Goal: Check status: Check status

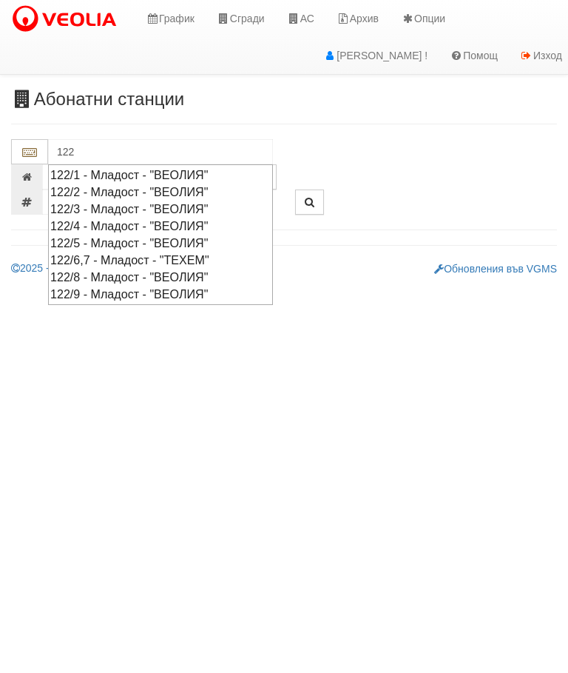
click at [138, 246] on div "122/5 - Младост - "ВЕОЛИЯ"" at bounding box center [160, 243] width 221 height 17
type input "122/5 - Младост - "ВЕОЛИЯ""
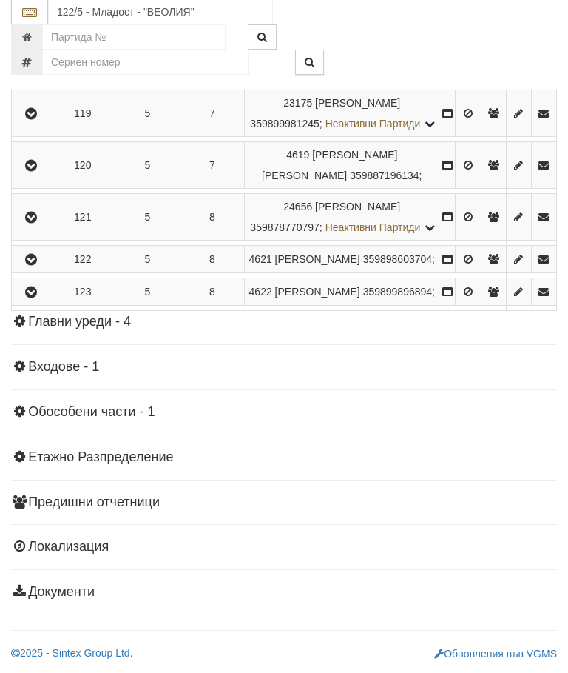
scroll to position [1360, 0]
click at [36, 298] on icon "button" at bounding box center [31, 293] width 18 height 10
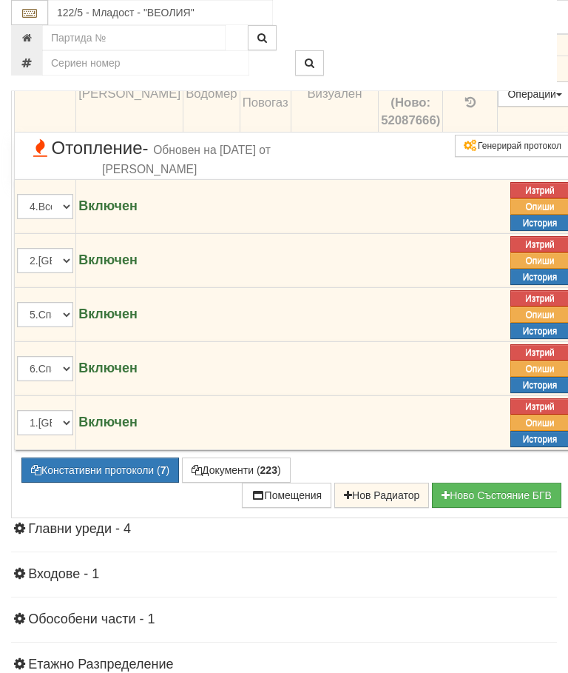
scroll to position [1611, 0]
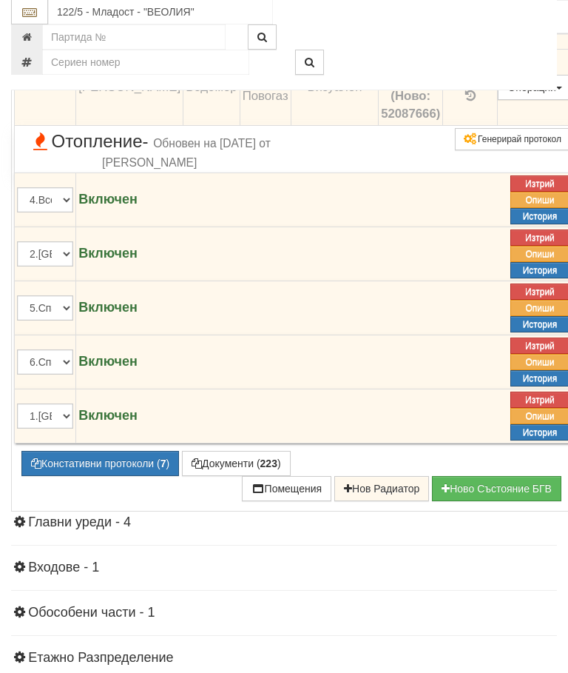
click at [109, 477] on button "Констативни протоколи ( 7 )" at bounding box center [100, 463] width 158 height 25
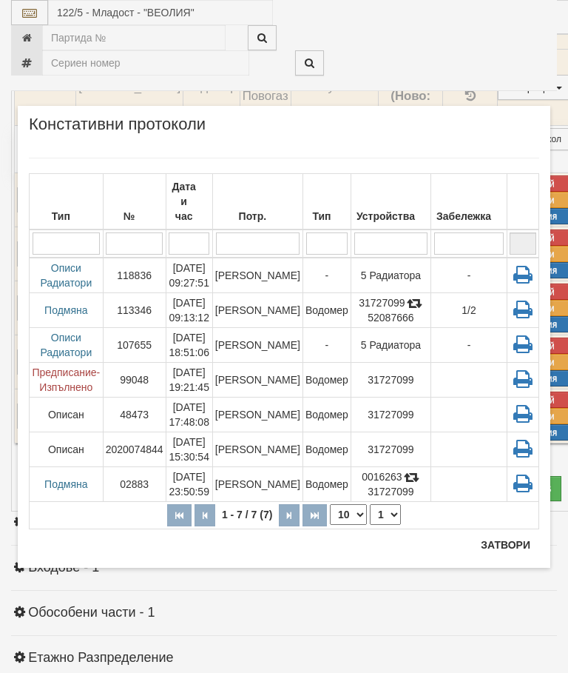
click at [275, 266] on td "[PERSON_NAME]" at bounding box center [257, 276] width 90 height 36
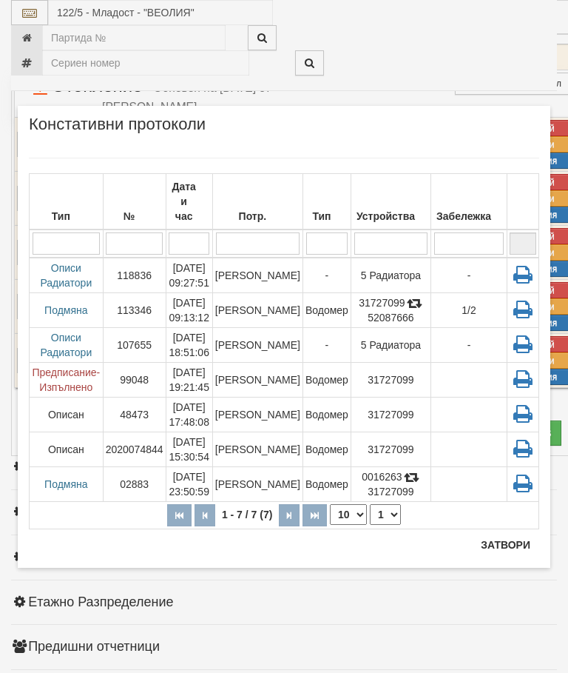
click at [506, 539] on button "Затвори" at bounding box center [505, 545] width 67 height 24
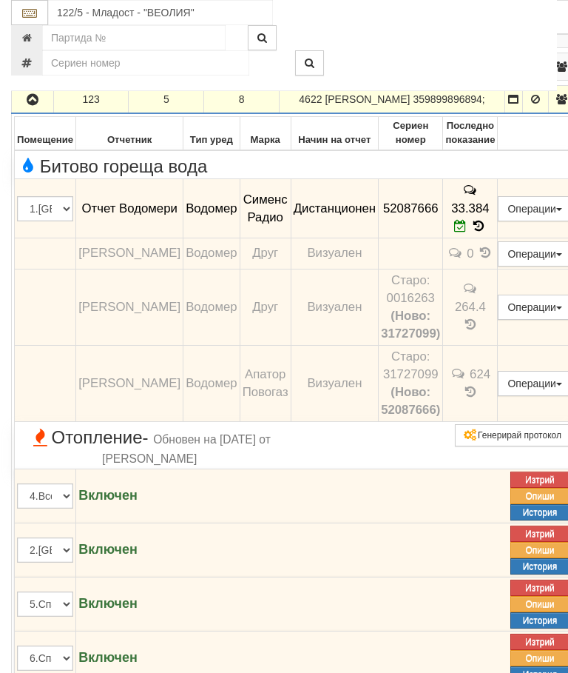
scroll to position [1306, 0]
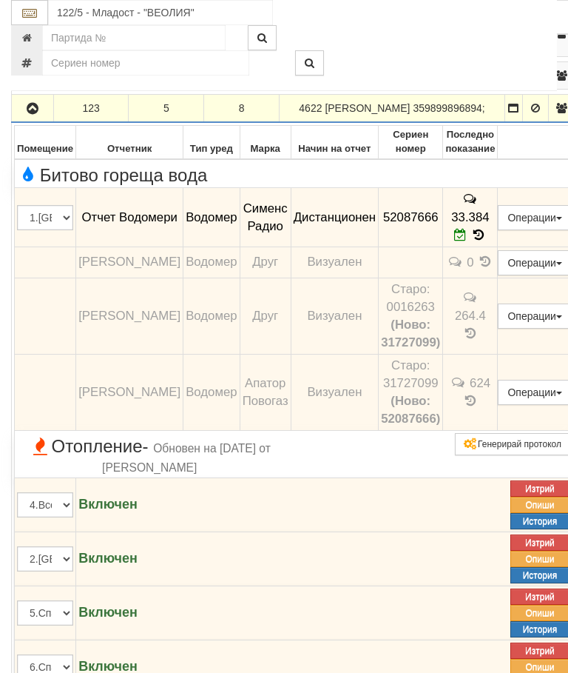
click at [32, 114] on icon "button" at bounding box center [33, 109] width 18 height 10
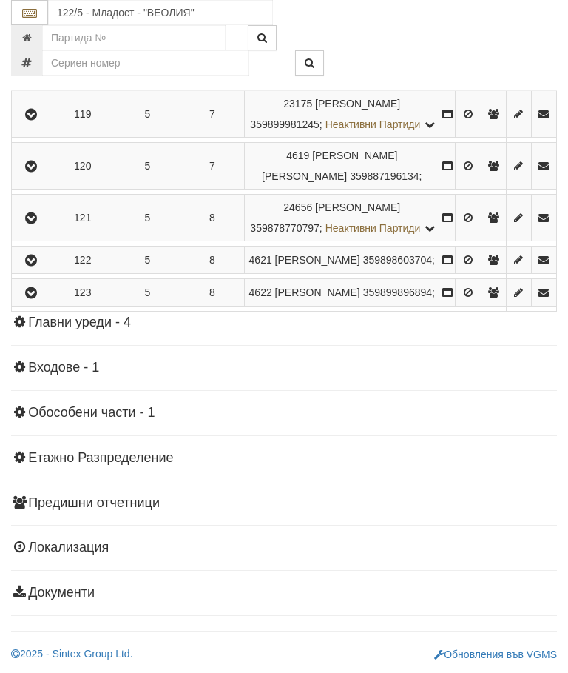
scroll to position [1291, 0]
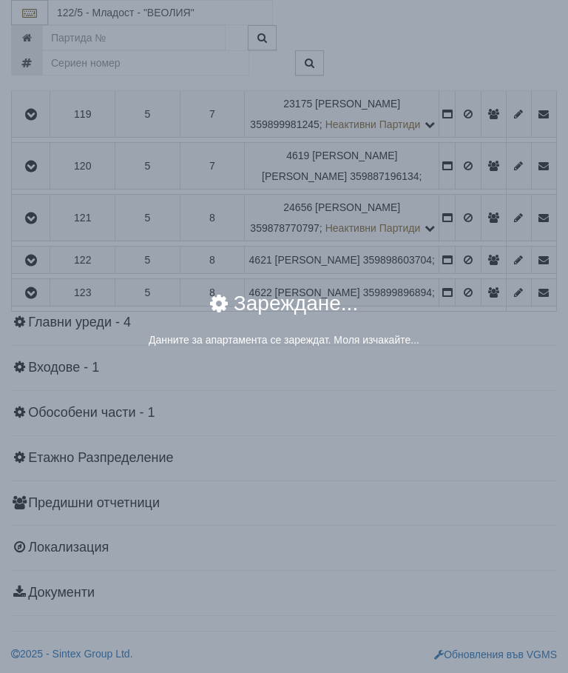
click at [469, 592] on div "× Зареждане... Данните за апартамента се зареждат. Моля изчакайте..." at bounding box center [284, 336] width 568 height 673
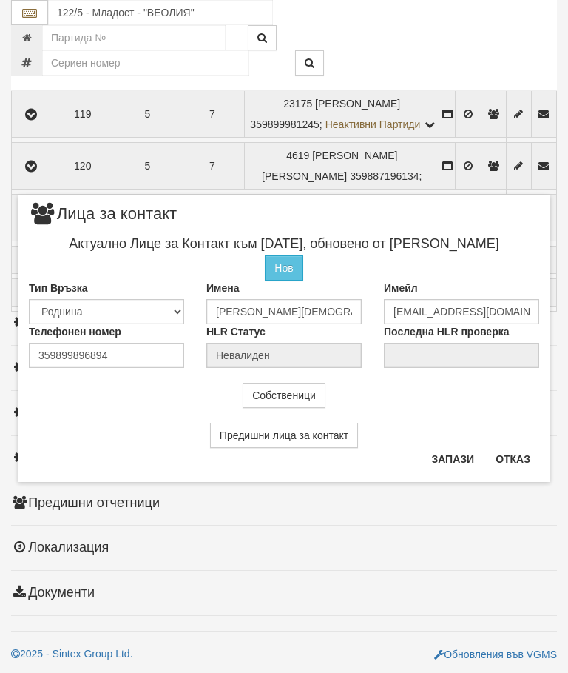
click at [517, 459] on button "Отказ" at bounding box center [513, 459] width 53 height 24
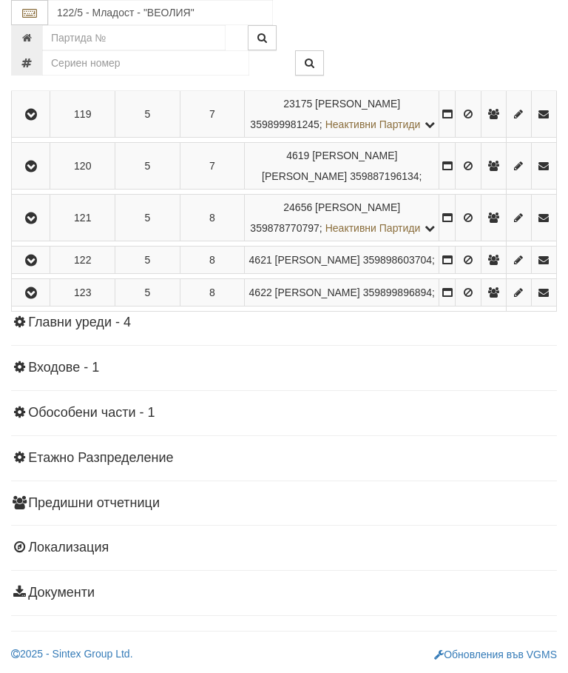
click at [32, 298] on icon "button" at bounding box center [31, 293] width 18 height 10
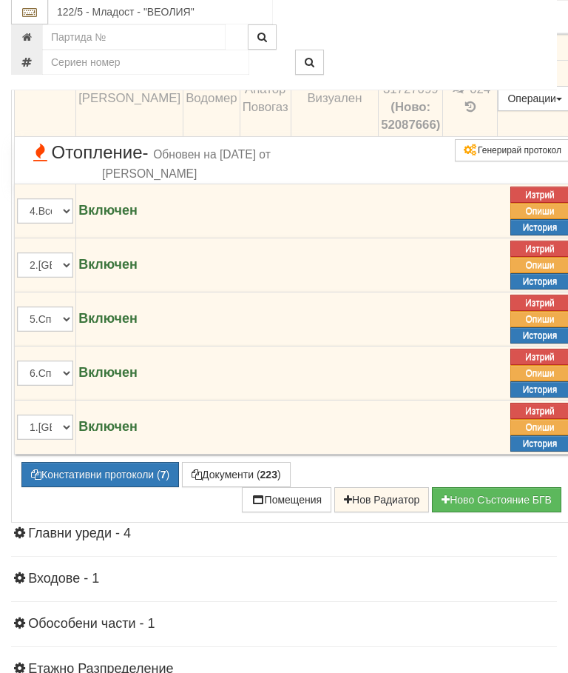
scroll to position [1683, 0]
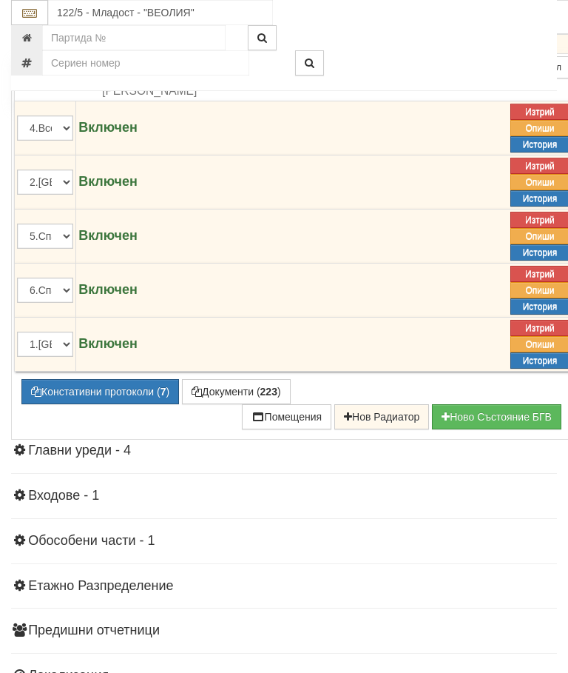
click at [99, 404] on button "Констативни протоколи ( 7 )" at bounding box center [100, 391] width 158 height 25
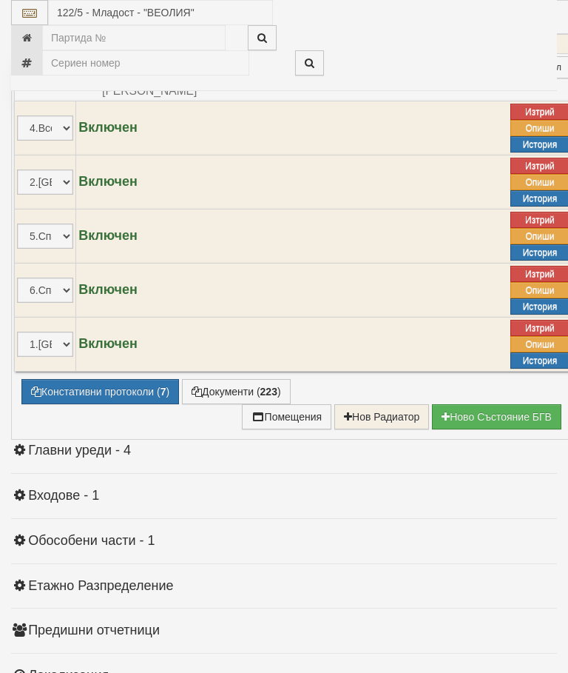
select select "10"
select select "1"
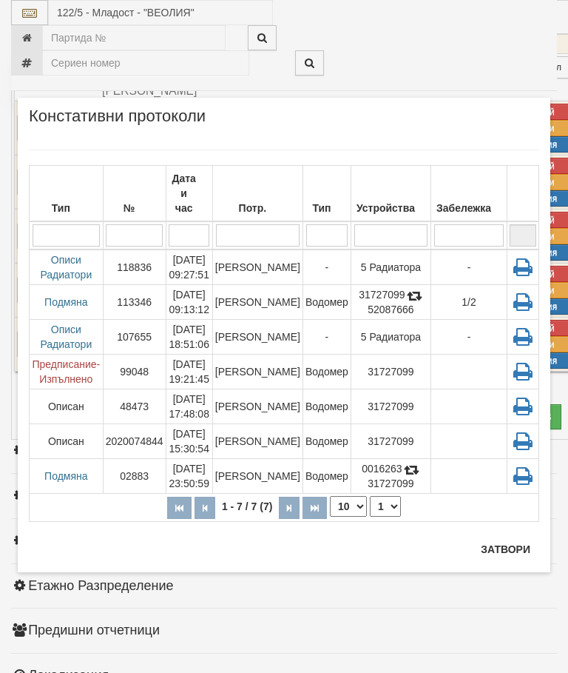
click at [503, 540] on button "Затвори" at bounding box center [505, 549] width 67 height 24
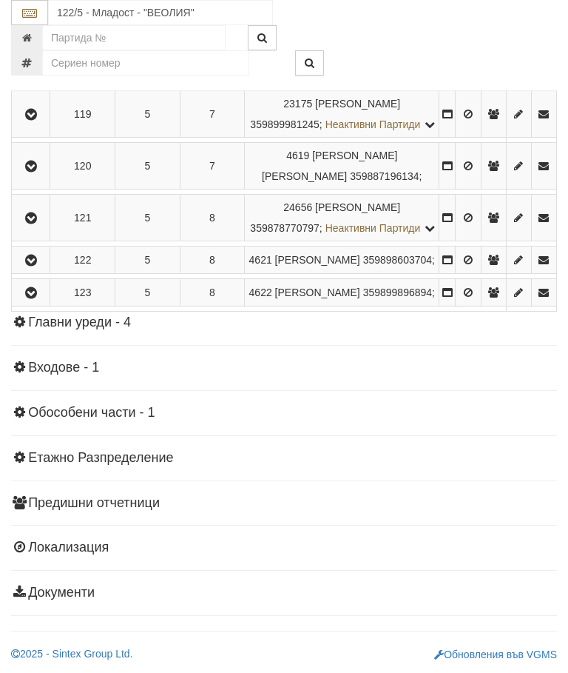
scroll to position [1306, 0]
click at [32, 266] on icon "button" at bounding box center [31, 260] width 18 height 10
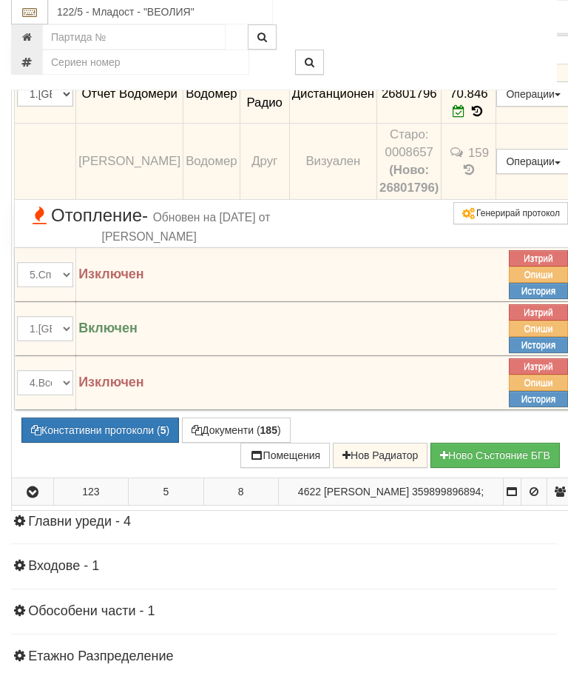
scroll to position [1429, 0]
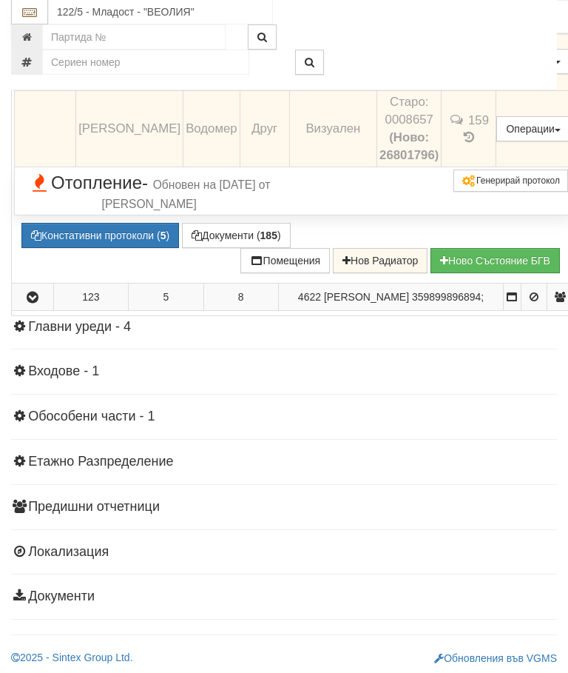
click at [110, 249] on button "Констативни протоколи ( 5 )" at bounding box center [100, 236] width 158 height 25
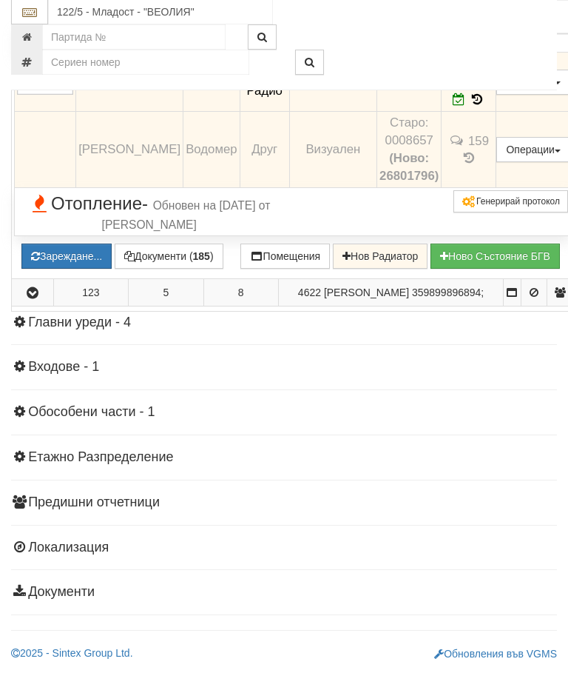
scroll to position [1430, 0]
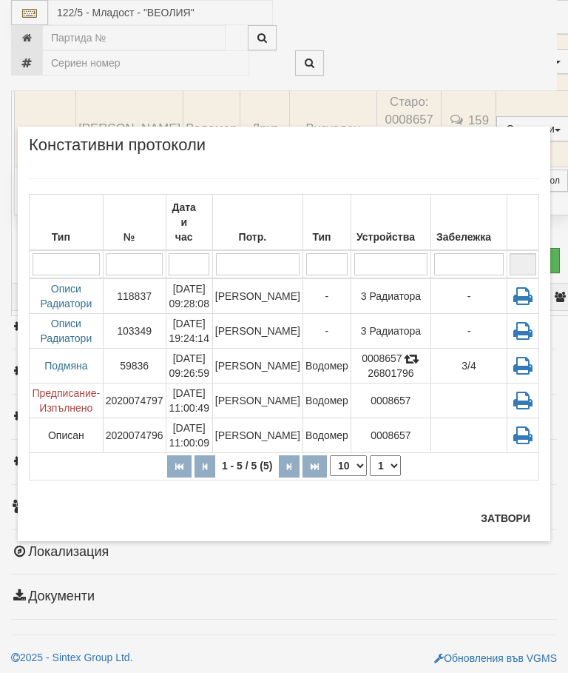
click at [500, 515] on button "Затвори" at bounding box center [505, 518] width 67 height 24
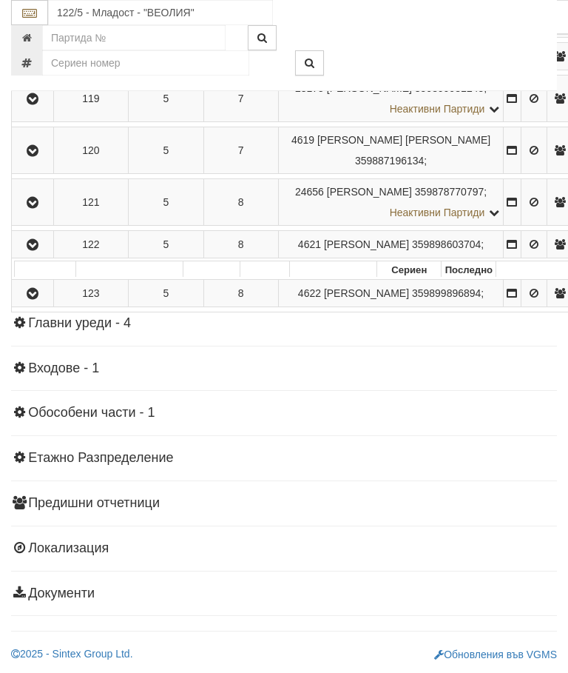
scroll to position [1272, 0]
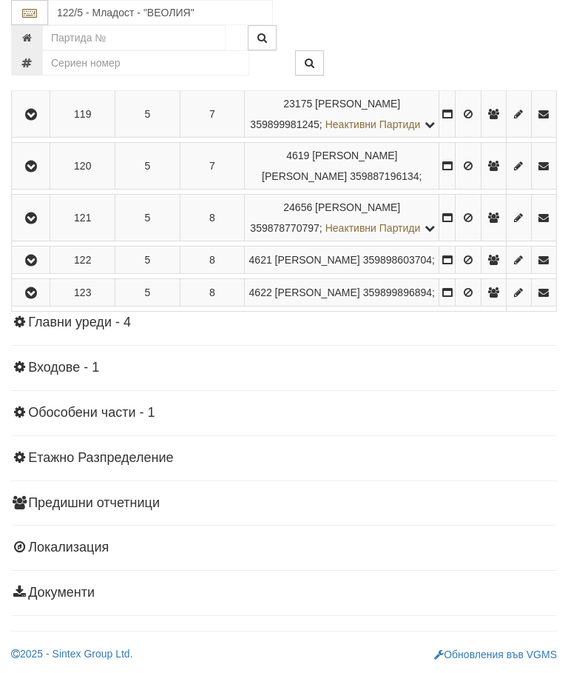
click at [39, 229] on button "button" at bounding box center [30, 218] width 33 height 22
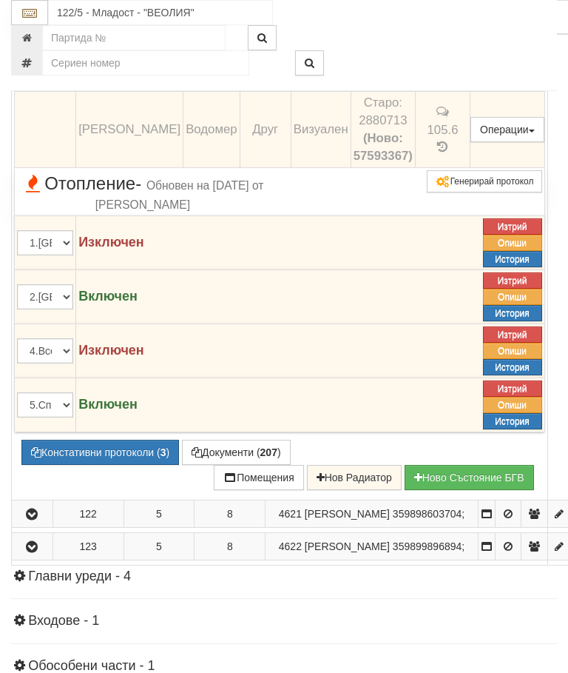
scroll to position [1423, 0]
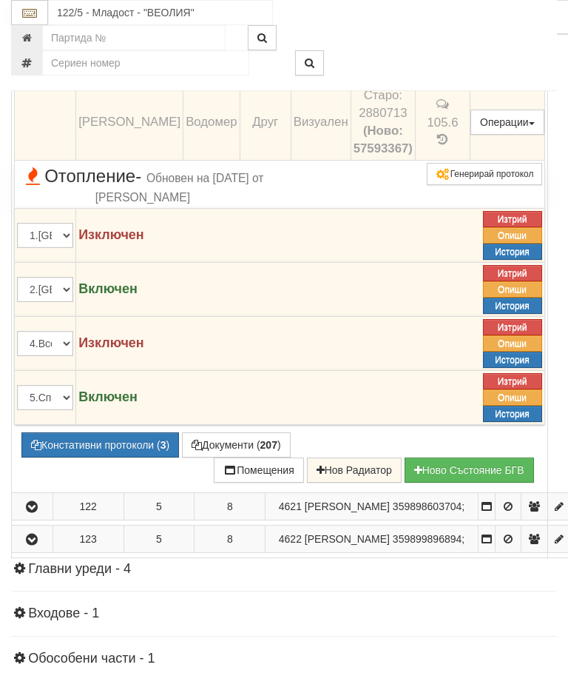
click at [113, 457] on button "Констативни протоколи ( 3 )" at bounding box center [100, 444] width 158 height 25
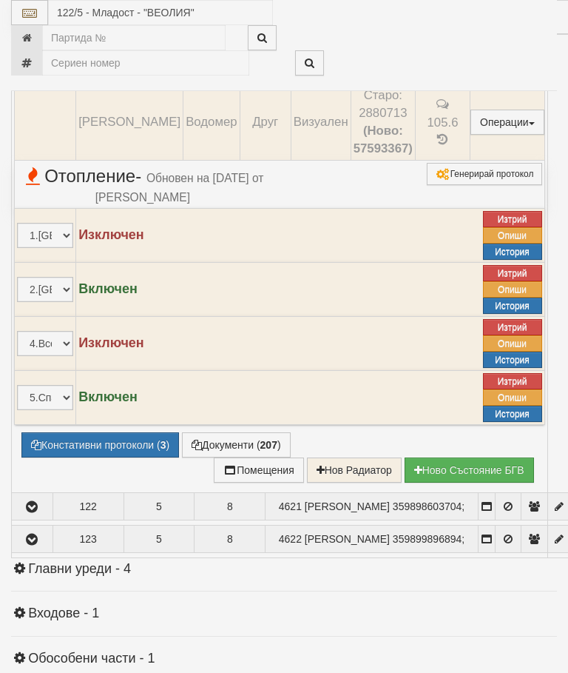
select select "10"
select select "1"
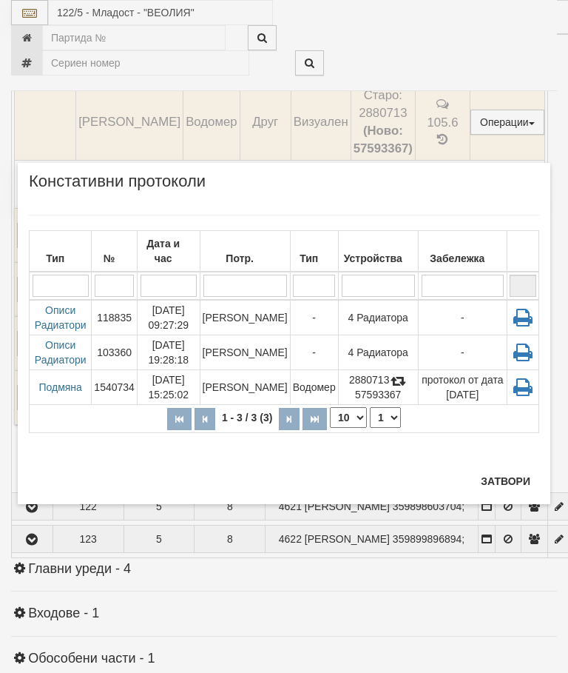
click at [502, 483] on button "Затвори" at bounding box center [505, 481] width 67 height 24
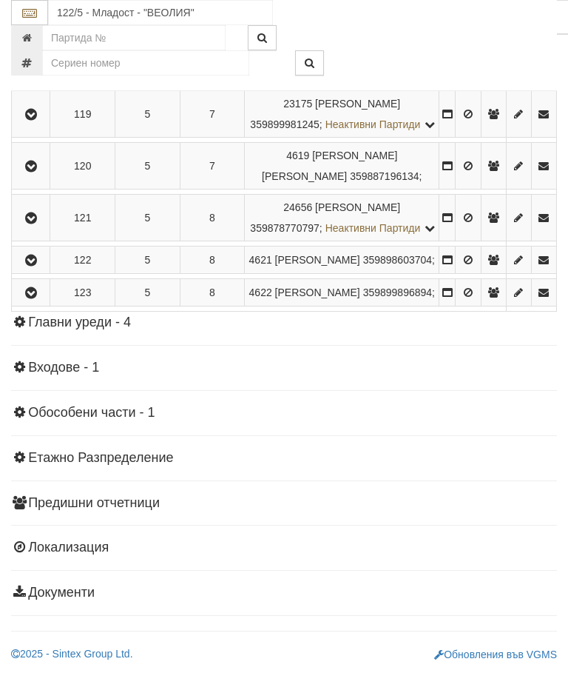
scroll to position [1317, 0]
click at [33, 298] on icon "button" at bounding box center [31, 293] width 18 height 10
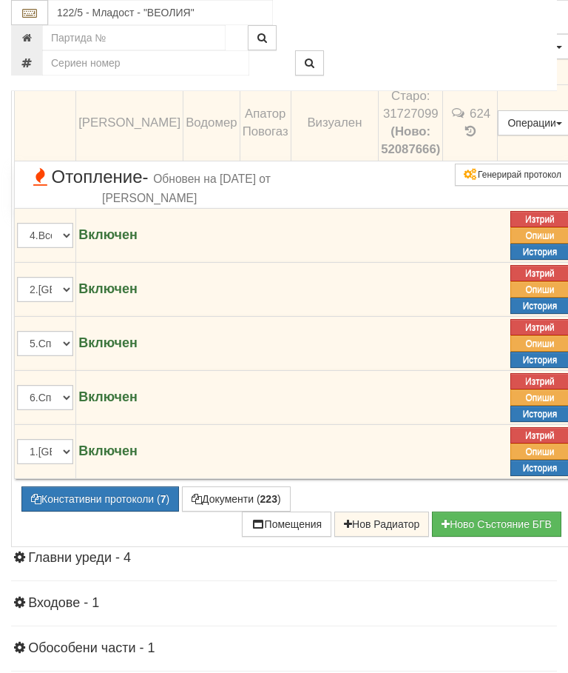
scroll to position [1574, 0]
